Goal: Task Accomplishment & Management: Manage account settings

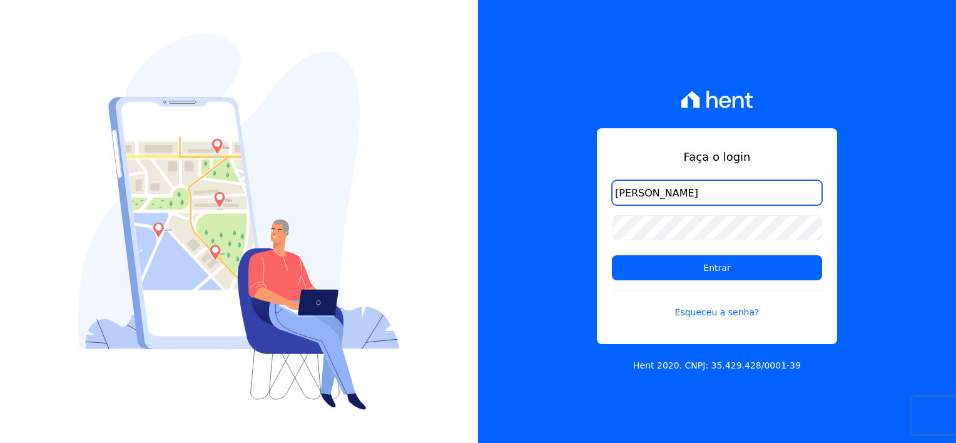
type input "[EMAIL_ADDRESS][DOMAIN_NAME]"
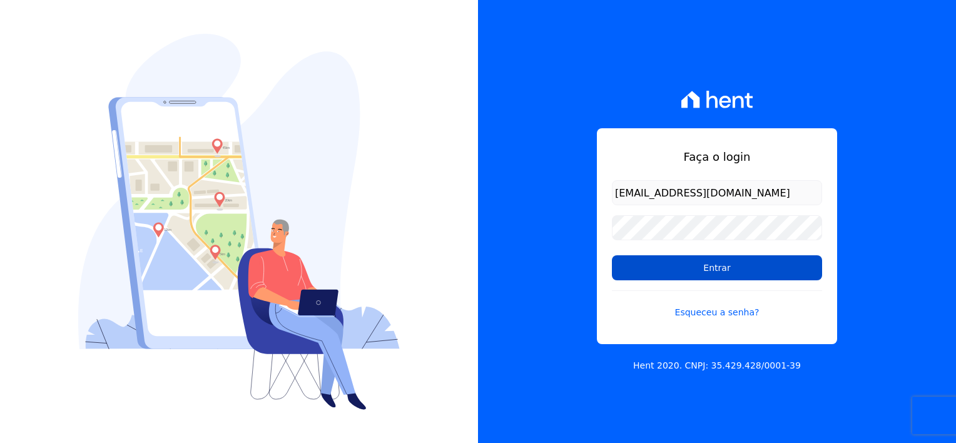
click at [733, 271] on input "Entrar" at bounding box center [717, 267] width 210 height 25
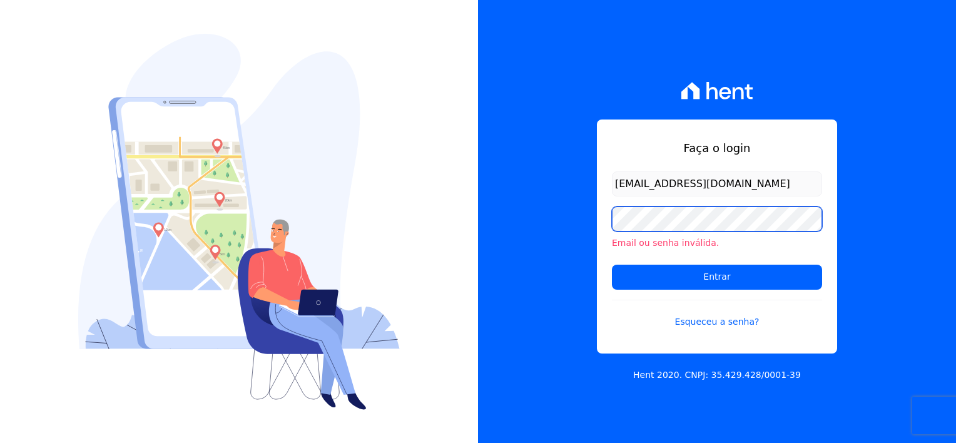
click at [612, 265] on input "Entrar" at bounding box center [717, 277] width 210 height 25
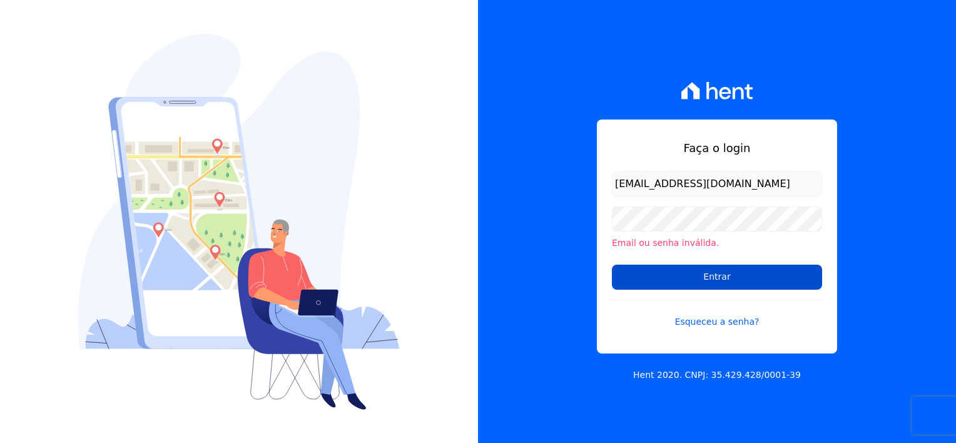
click at [731, 280] on input "Entrar" at bounding box center [717, 277] width 210 height 25
click at [691, 277] on input "Entrar" at bounding box center [717, 277] width 210 height 25
click at [719, 272] on input "Entrar" at bounding box center [717, 277] width 210 height 25
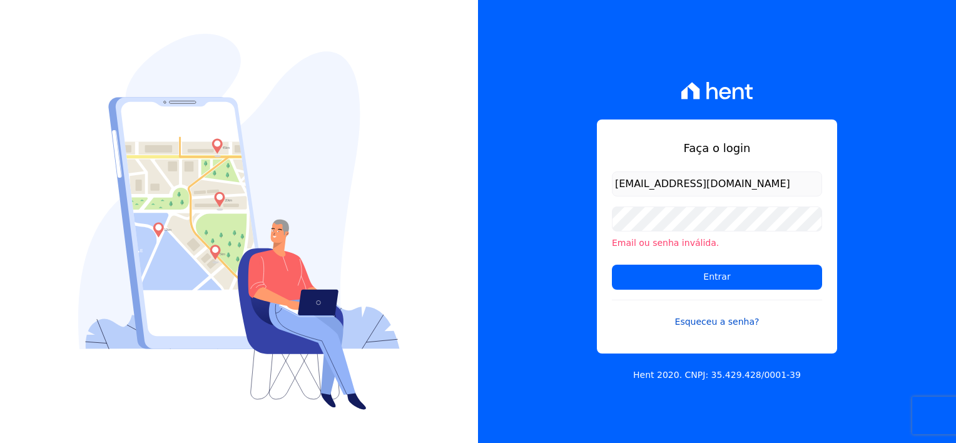
click at [716, 323] on link "Esqueceu a senha?" at bounding box center [717, 314] width 210 height 29
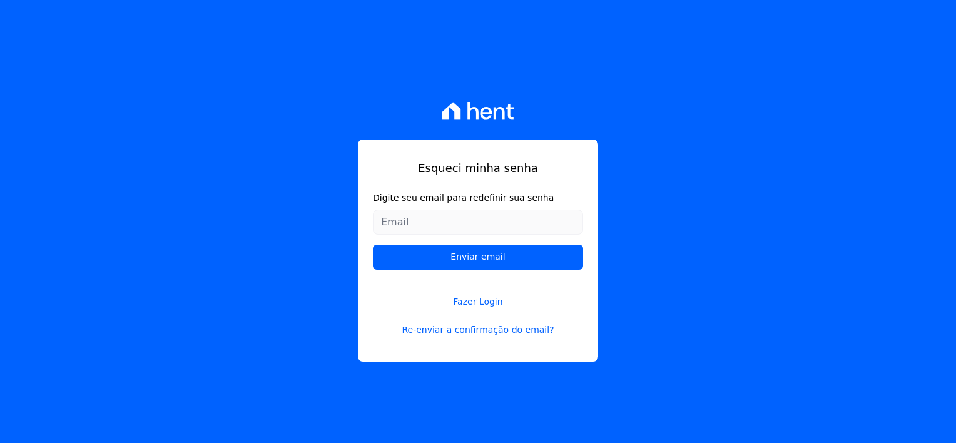
click at [469, 225] on input "Digite seu email para redefinir sua senha" at bounding box center [478, 222] width 210 height 25
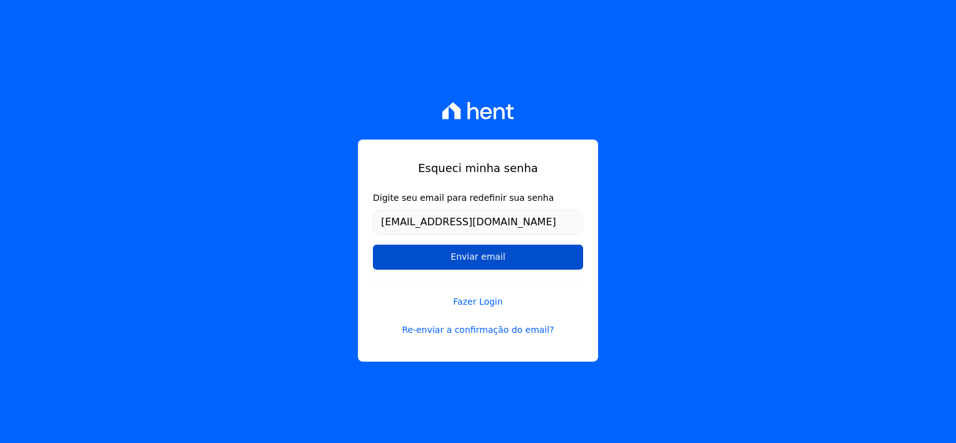
click at [473, 251] on input "Enviar email" at bounding box center [478, 257] width 210 height 25
click at [496, 260] on input "Enviar email" at bounding box center [478, 257] width 210 height 25
click at [473, 259] on input "Enviar email" at bounding box center [478, 257] width 210 height 25
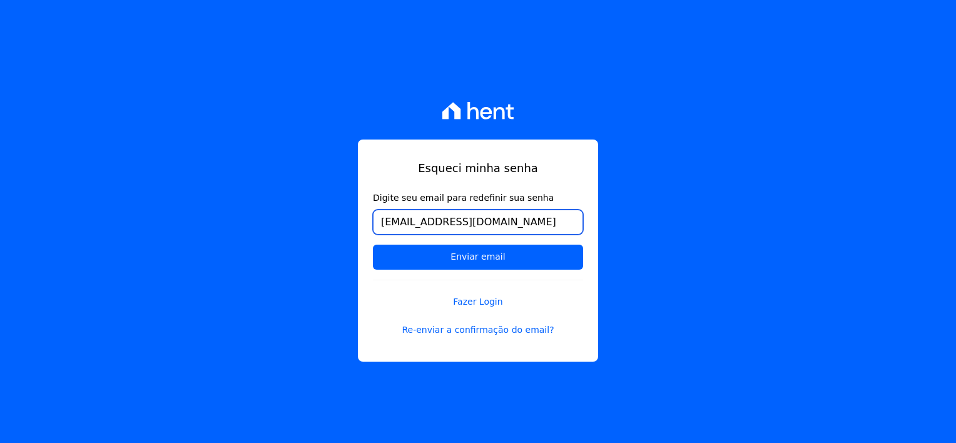
click at [495, 223] on input "[EMAIL_ADDRESS][DOMAIN_NAME]" at bounding box center [478, 222] width 210 height 25
click at [640, 207] on div "Esqueci minha senha Digite seu email para redefinir sua senha leetysoad@gmail.c…" at bounding box center [478, 221] width 956 height 443
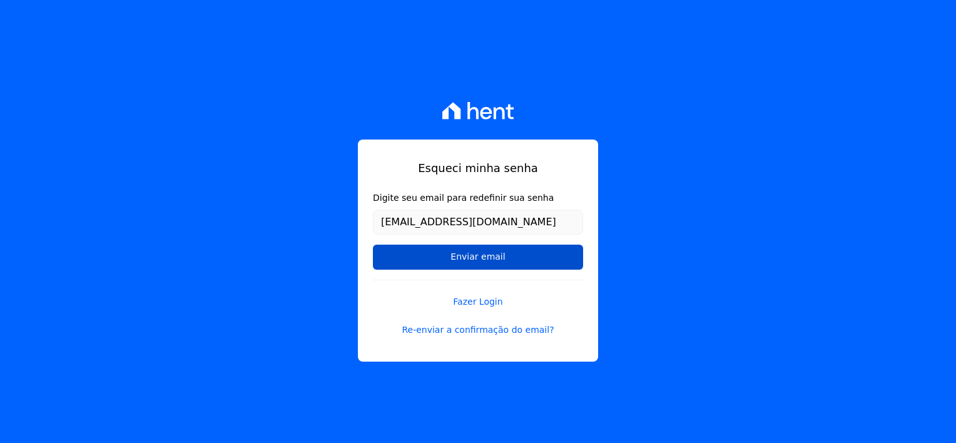
click at [499, 257] on input "Enviar email" at bounding box center [478, 257] width 210 height 25
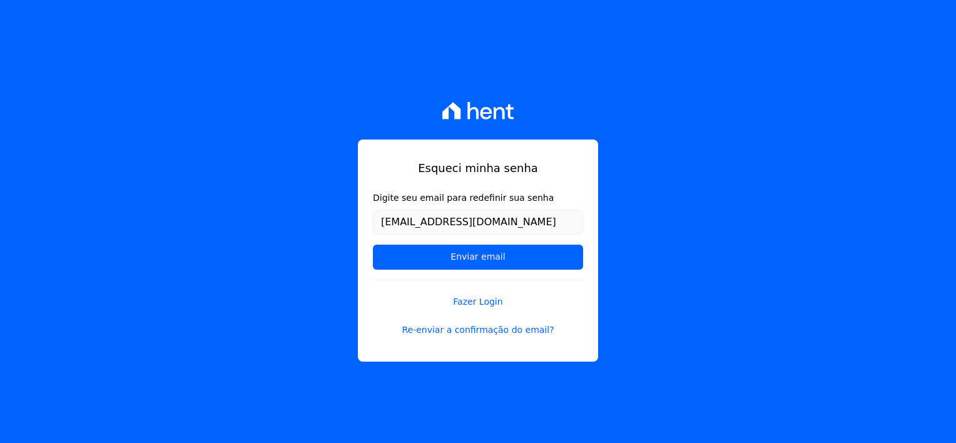
drag, startPoint x: 449, startPoint y: 254, endPoint x: 466, endPoint y: 238, distance: 23.5
click at [449, 253] on input "Enviar email" at bounding box center [478, 257] width 210 height 25
click at [488, 222] on input "[EMAIL_ADDRESS][DOMAIN_NAME]" at bounding box center [478, 222] width 210 height 25
type input "[EMAIL_ADDRESS][DOMAIN_NAME]"
click at [391, 308] on div "Esqueci minha senha Digite seu email para redefinir sua senha leetysoad@gmail.c…" at bounding box center [478, 251] width 240 height 222
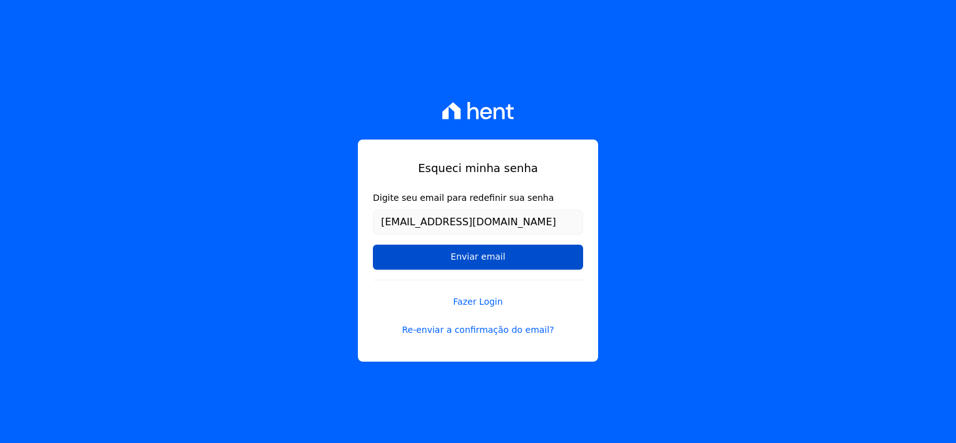
click at [466, 257] on input "Enviar email" at bounding box center [478, 257] width 210 height 25
click at [441, 260] on input "Enviar email" at bounding box center [478, 257] width 210 height 25
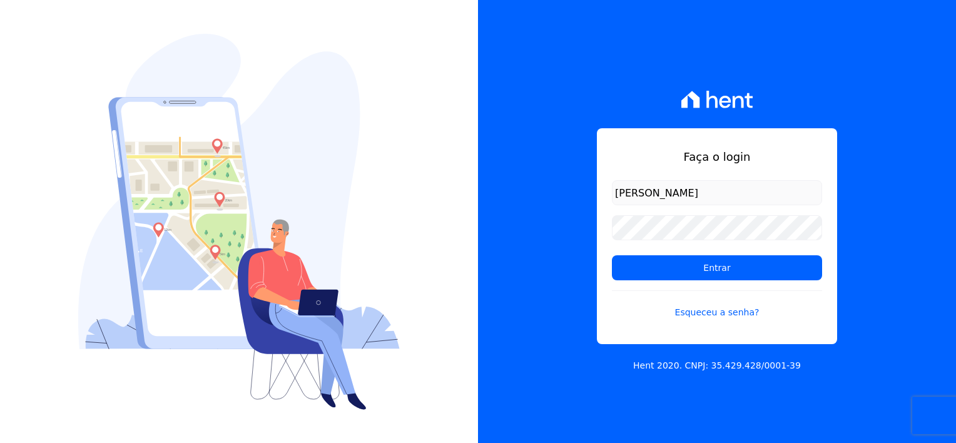
type input "[EMAIL_ADDRESS][DOMAIN_NAME]"
click at [701, 307] on link "Esqueceu a senha?" at bounding box center [717, 304] width 210 height 29
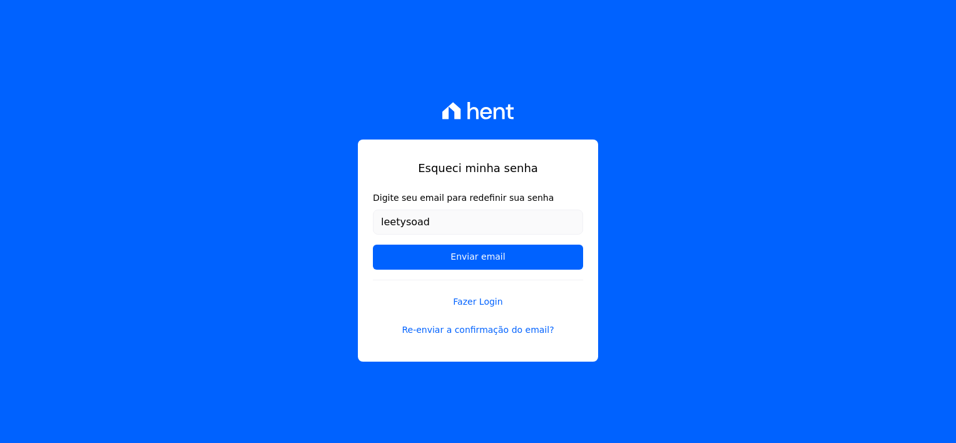
type input "[EMAIL_ADDRESS][DOMAIN_NAME]"
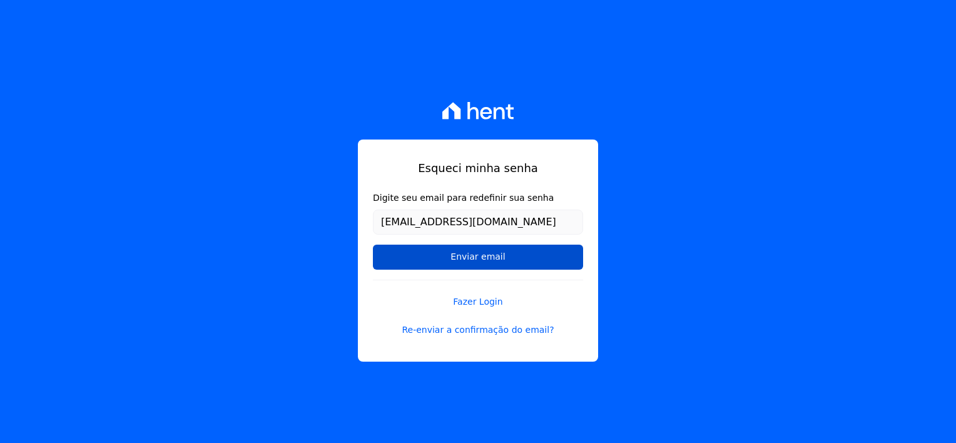
click at [452, 257] on input "Enviar email" at bounding box center [478, 257] width 210 height 25
click at [466, 256] on input "Enviar email" at bounding box center [478, 257] width 210 height 25
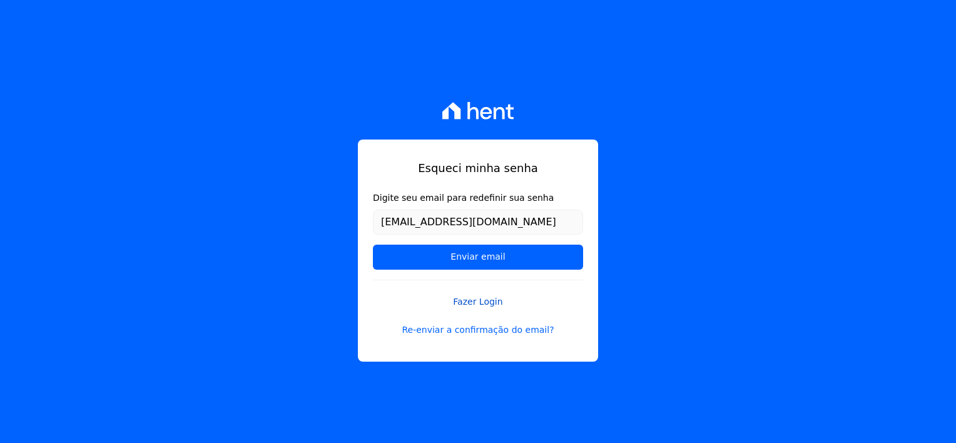
click at [469, 303] on link "Fazer Login" at bounding box center [478, 294] width 210 height 29
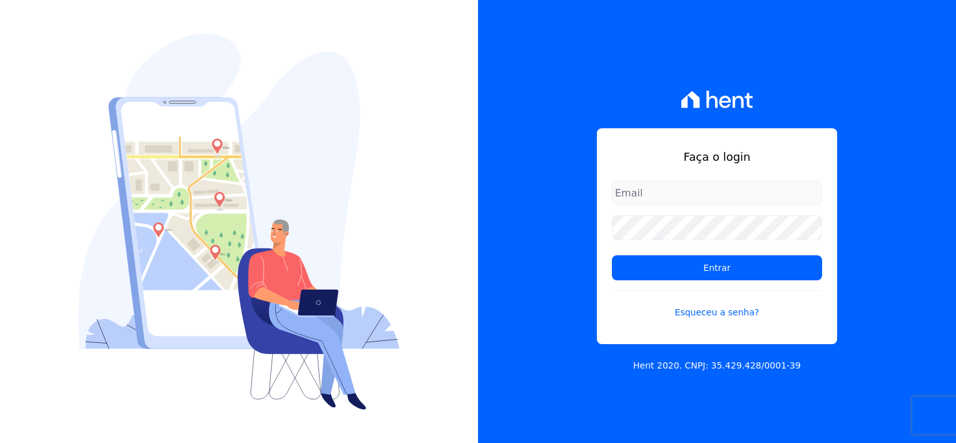
click at [723, 200] on input "email" at bounding box center [717, 192] width 210 height 25
type input "[EMAIL_ADDRESS][DOMAIN_NAME]"
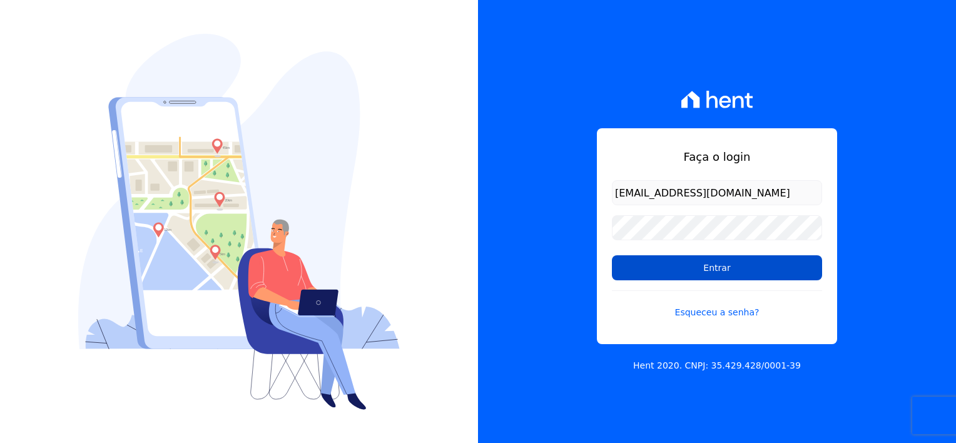
click at [709, 275] on input "Entrar" at bounding box center [717, 267] width 210 height 25
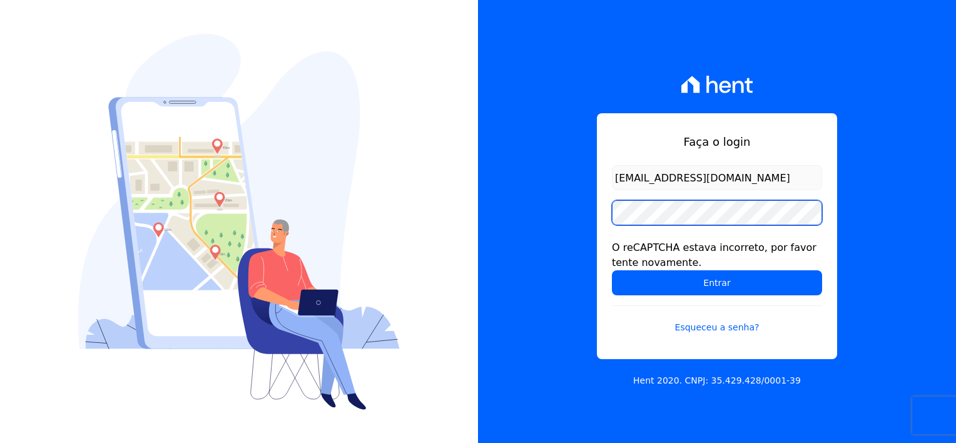
click at [612, 270] on input "Entrar" at bounding box center [717, 282] width 210 height 25
